Goal: Transaction & Acquisition: Purchase product/service

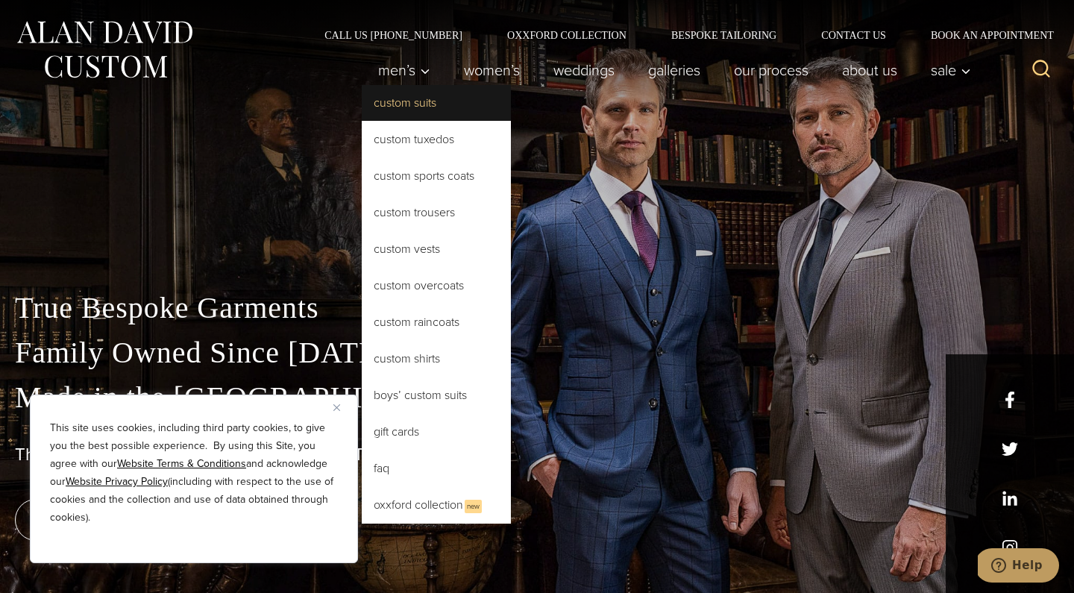
click at [413, 104] on link "Custom Suits" at bounding box center [436, 103] width 149 height 36
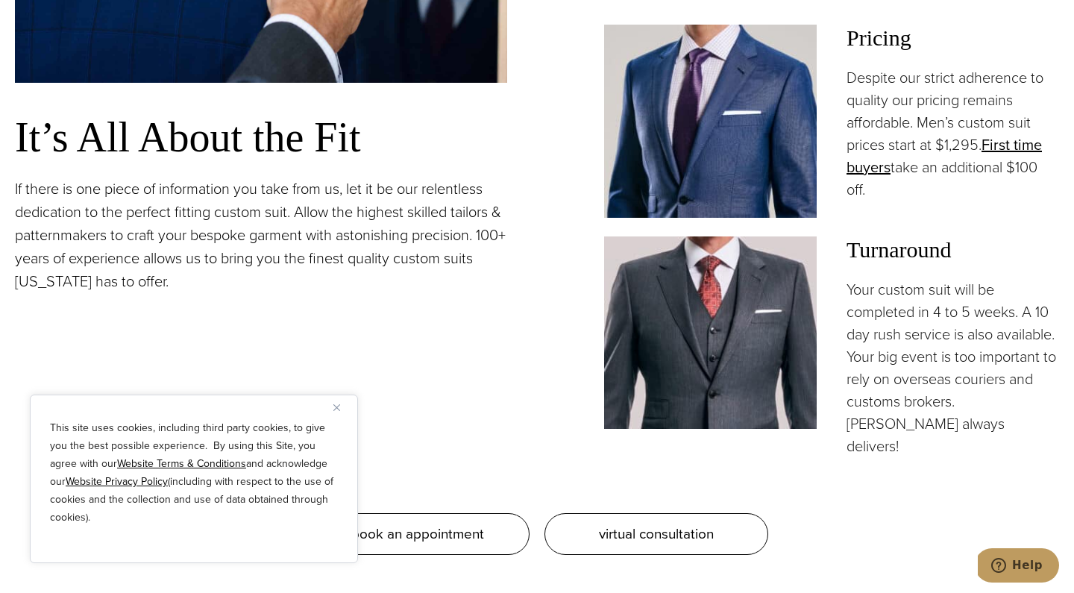
scroll to position [1285, 0]
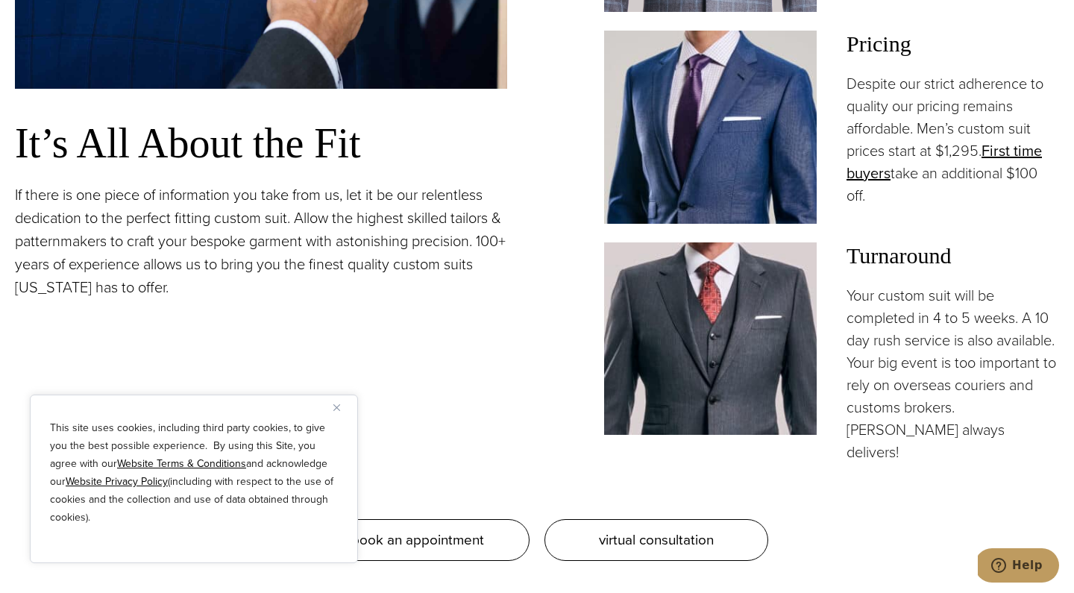
click at [334, 408] on img "Close" at bounding box center [336, 407] width 7 height 7
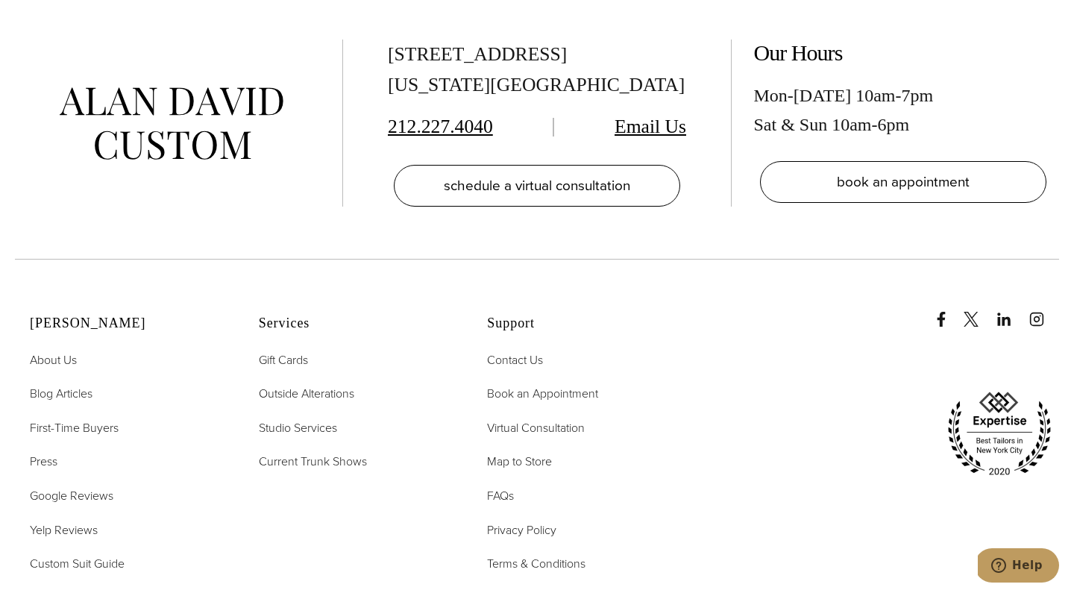
scroll to position [8702, 0]
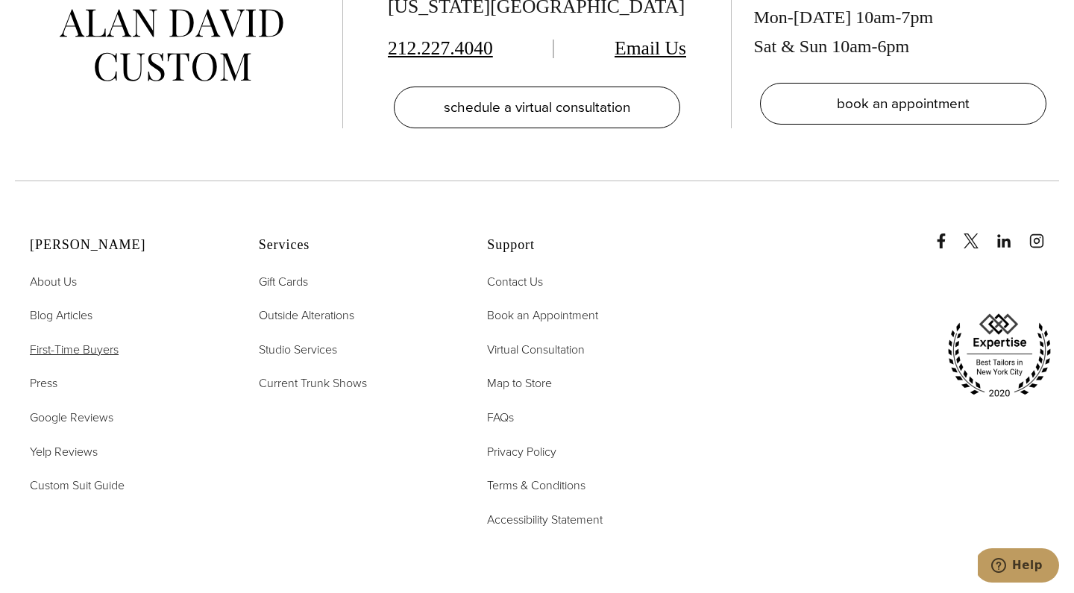
click at [101, 341] on span "First-Time Buyers" at bounding box center [74, 349] width 89 height 17
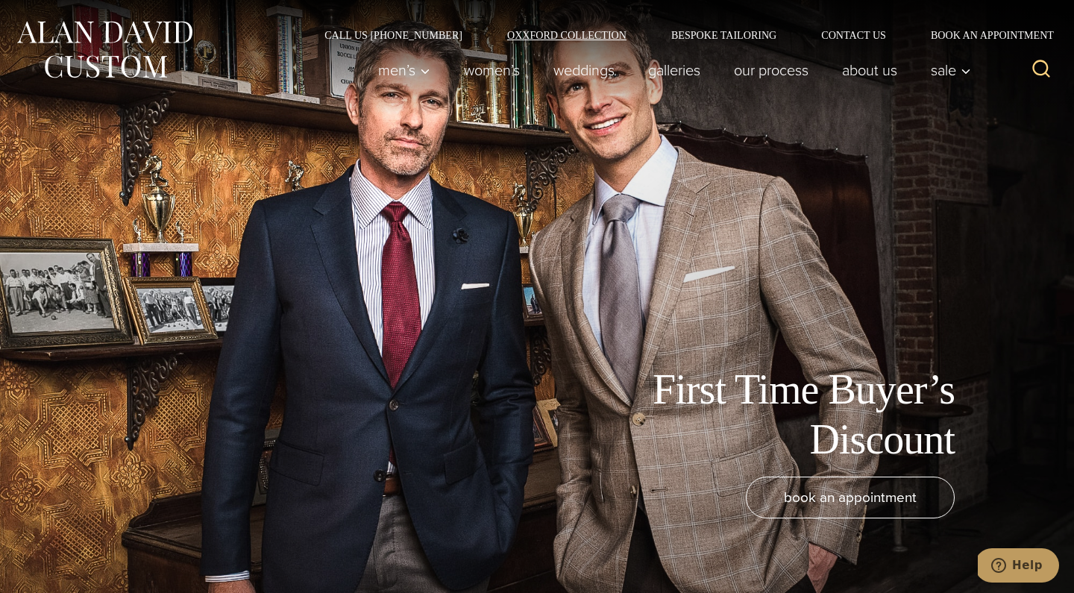
click at [592, 38] on link "Oxxford Collection" at bounding box center [567, 35] width 164 height 10
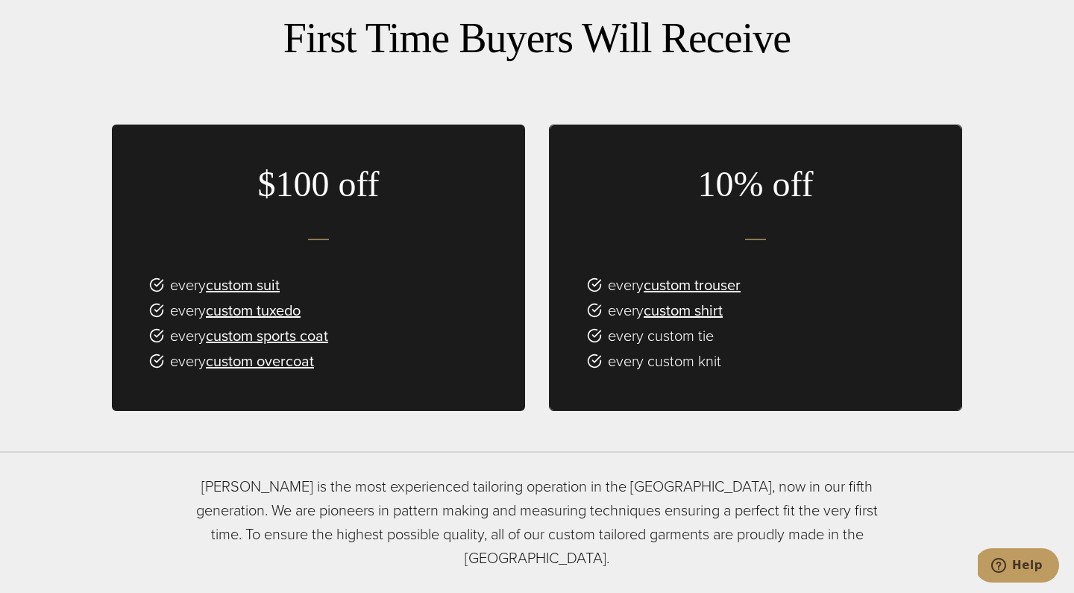
scroll to position [912, 0]
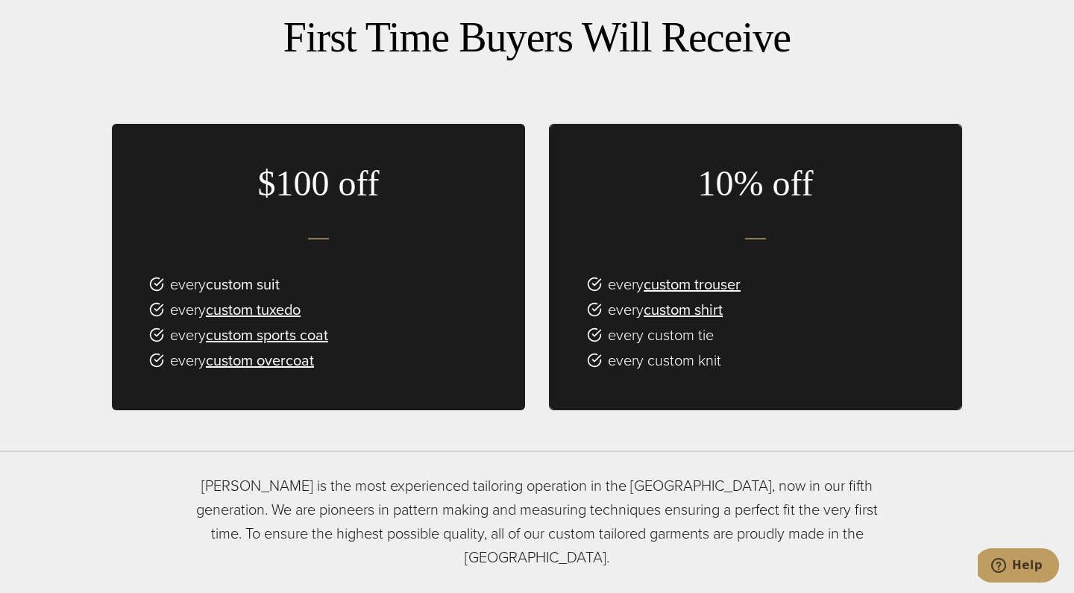
click at [262, 273] on link "custom suit" at bounding box center [243, 284] width 74 height 22
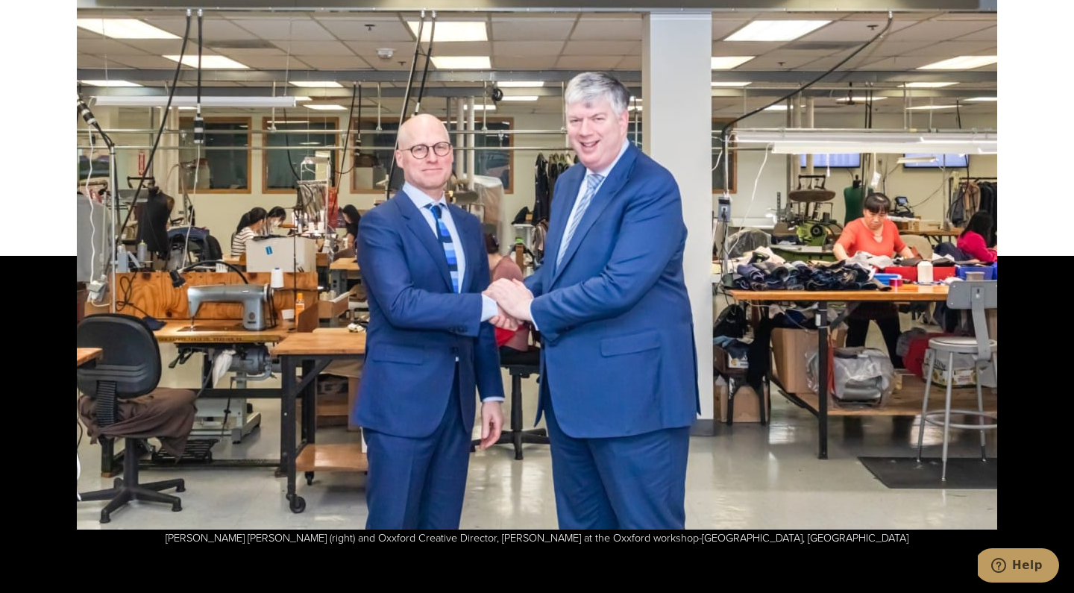
scroll to position [3887, 0]
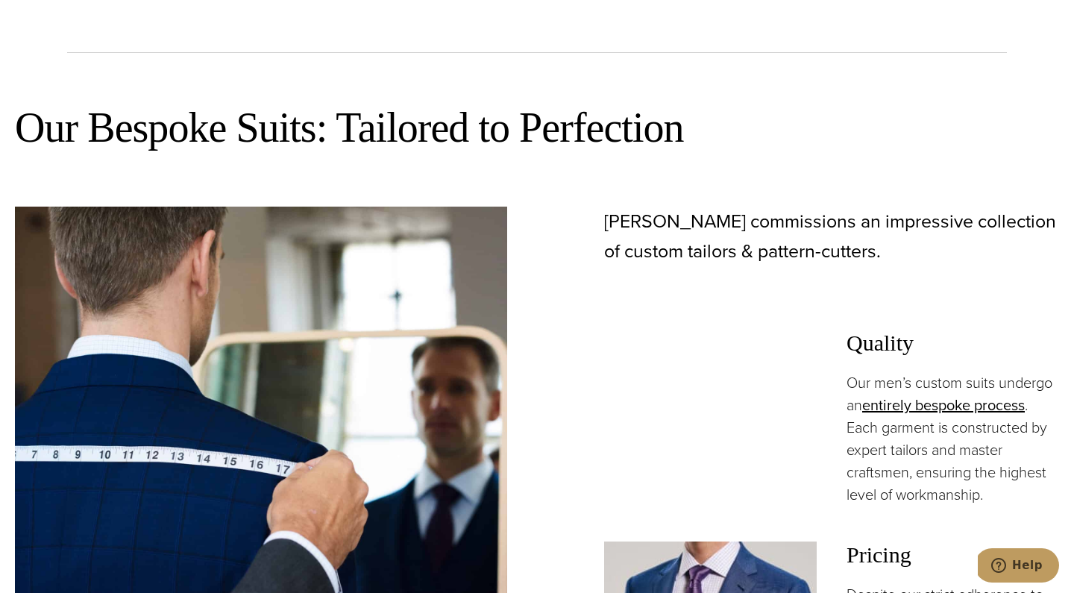
scroll to position [1057, 0]
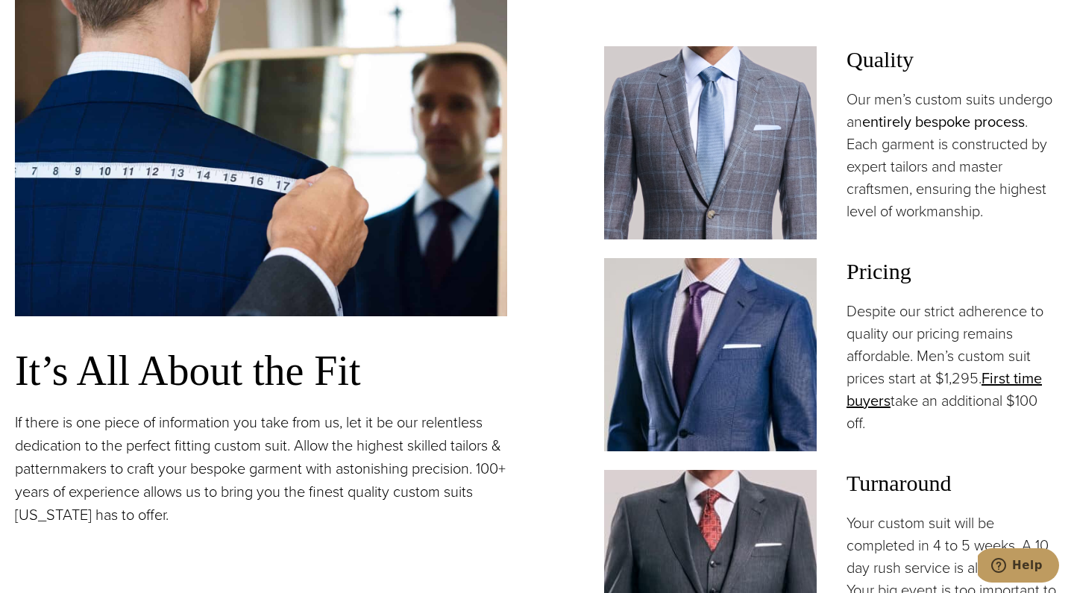
click at [953, 120] on link "entirely bespoke process" at bounding box center [943, 121] width 163 height 22
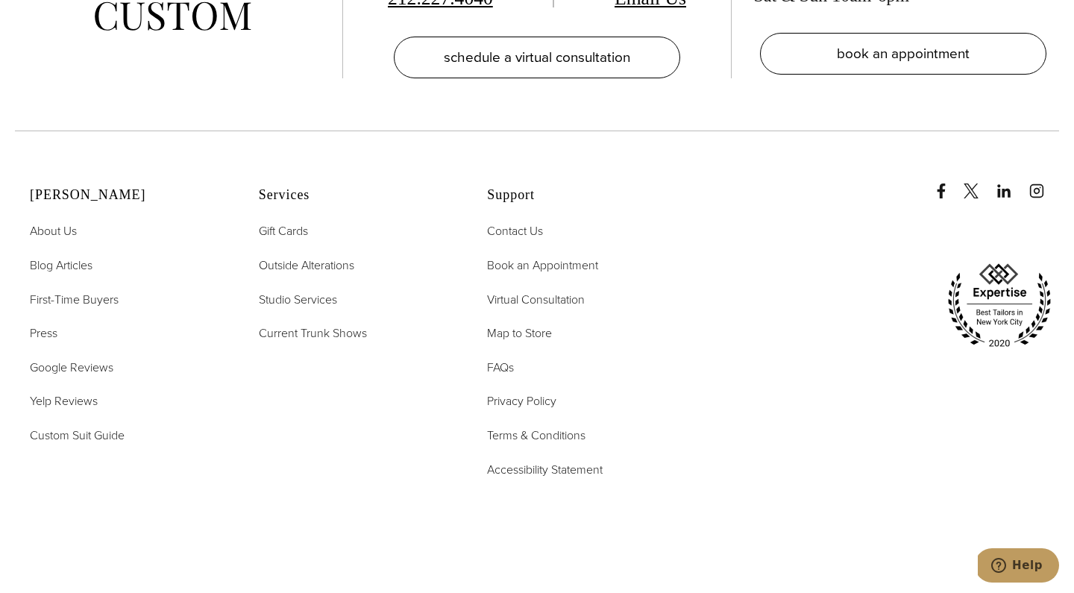
scroll to position [5048, 0]
